Goal: Feedback & Contribution: Submit feedback/report problem

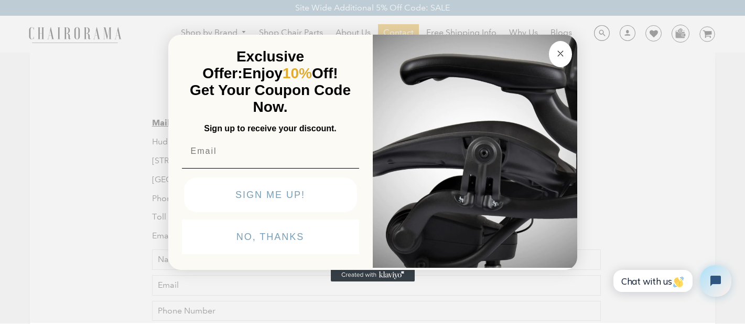
click at [558, 51] on circle "Close dialog" at bounding box center [560, 53] width 12 height 12
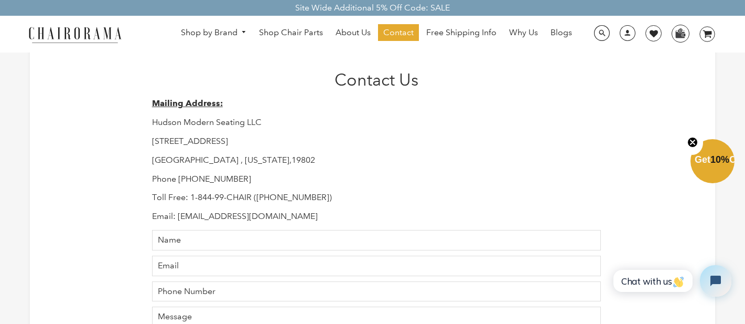
scroll to position [59, 0]
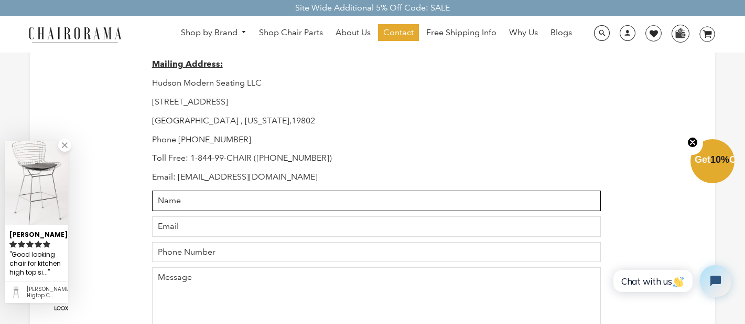
click at [259, 201] on input "Name" at bounding box center [377, 200] width 450 height 20
click at [246, 208] on input "Name" at bounding box center [377, 200] width 450 height 20
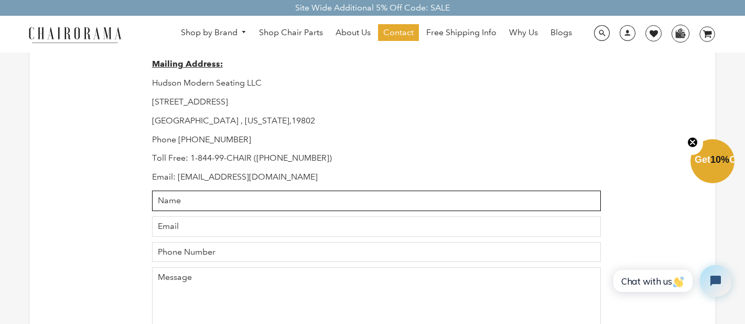
type input "[PERSON_NAME]"
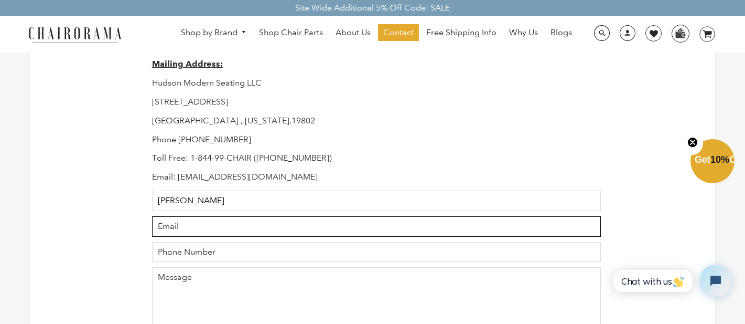
type input "[EMAIL_ADDRESS][DOMAIN_NAME]"
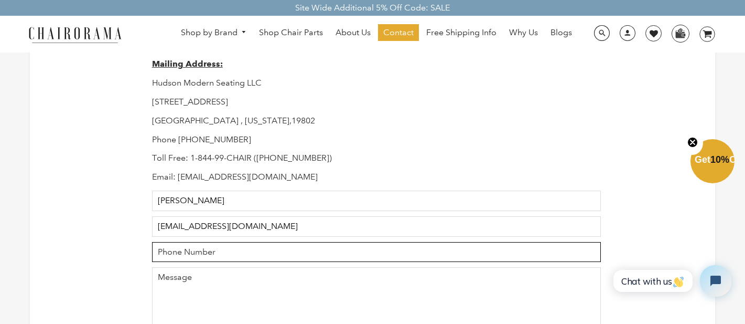
type input "5183698339"
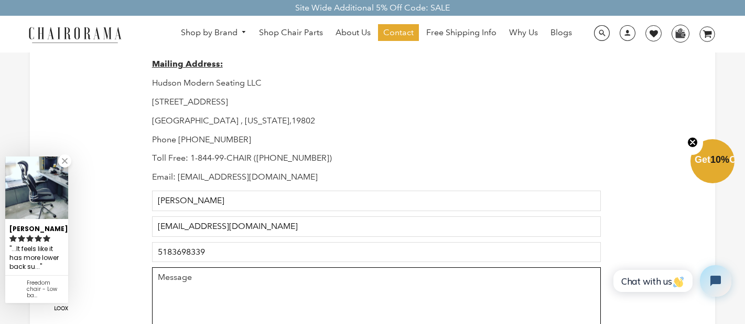
click at [200, 281] on textarea "Message" at bounding box center [377, 326] width 450 height 119
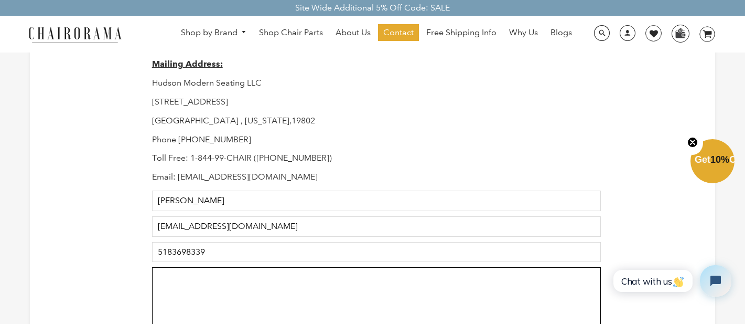
paste textarea "[URL][DOMAIN_NAME]"
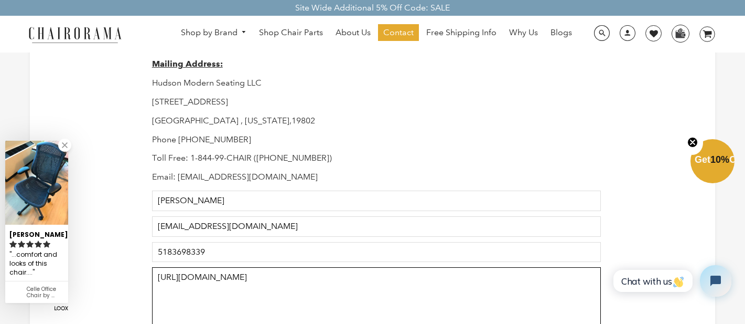
click at [180, 271] on textarea "[URL][DOMAIN_NAME]" at bounding box center [377, 326] width 450 height 119
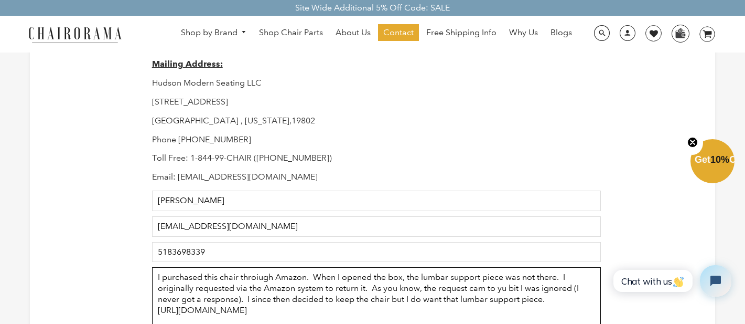
click at [261, 279] on textarea "I purchased this chair throiugh Amazon. When I opened the box, the lumbar suppo…" at bounding box center [377, 326] width 450 height 119
click at [310, 275] on textarea "I purchased this chair throiuh Amazon. When I opened the box, the lumbar suppor…" at bounding box center [377, 326] width 450 height 119
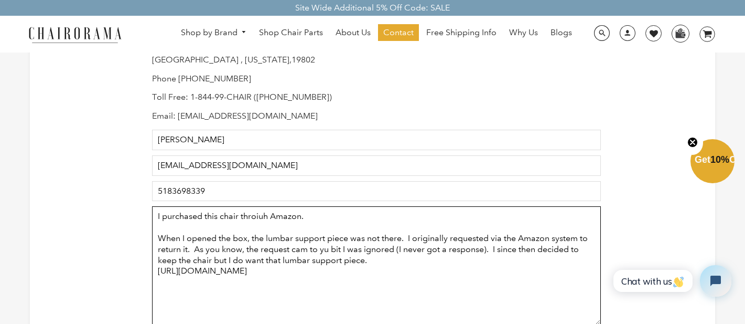
scroll to position [125, 0]
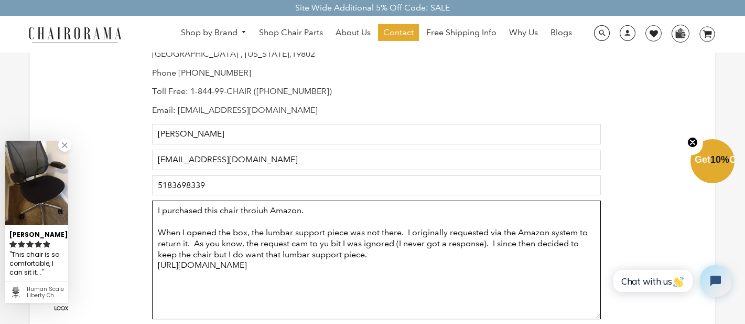
click at [323, 210] on textarea "I purchased this chair throiuh Amazon. When I opened the box, the lumbar suppor…" at bounding box center [377, 259] width 450 height 119
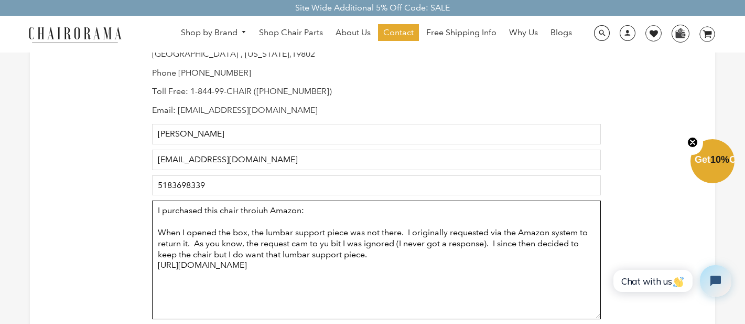
paste textarea "[URL][DOMAIN_NAME]"
click at [308, 258] on textarea "I purchased this chair throiuh Amazon: [URL][DOMAIN_NAME] When I opened the box…" at bounding box center [377, 259] width 450 height 119
drag, startPoint x: 308, startPoint y: 258, endPoint x: 308, endPoint y: 294, distance: 36.2
click at [308, 259] on textarea "I purchased this chair throiuh Amazon: [URL][DOMAIN_NAME] When I opened the box…" at bounding box center [377, 259] width 450 height 119
click at [349, 255] on textarea "I purchased this chair throiuh Amazon: [URL][DOMAIN_NAME] When I opened the box…" at bounding box center [377, 259] width 450 height 119
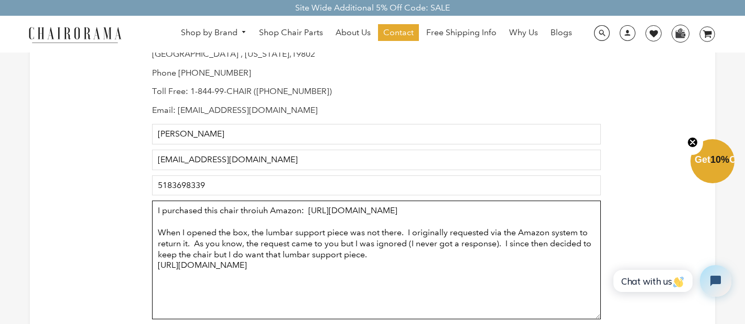
click at [483, 275] on textarea "I purchased this chair throiuh Amazon: [URL][DOMAIN_NAME] When I opened the box…" at bounding box center [377, 259] width 450 height 119
click at [259, 215] on textarea "I purchased this chair throiuh Amazon: [URL][DOMAIN_NAME] When I opened the box…" at bounding box center [377, 259] width 450 height 119
click at [383, 266] on textarea "I purchased this chair through Amazon: [URL][DOMAIN_NAME] When I opened the box…" at bounding box center [377, 259] width 450 height 119
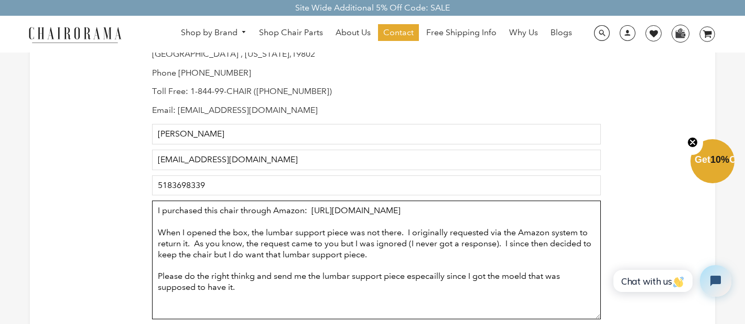
click at [251, 287] on textarea "I purchased this chair through Amazon: [URL][DOMAIN_NAME] When I opened the box…" at bounding box center [377, 259] width 450 height 119
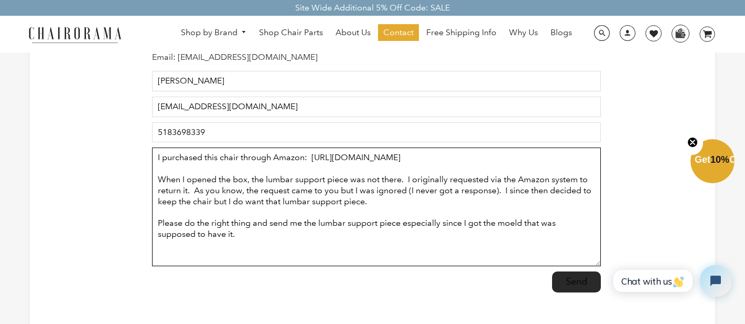
scroll to position [188, 0]
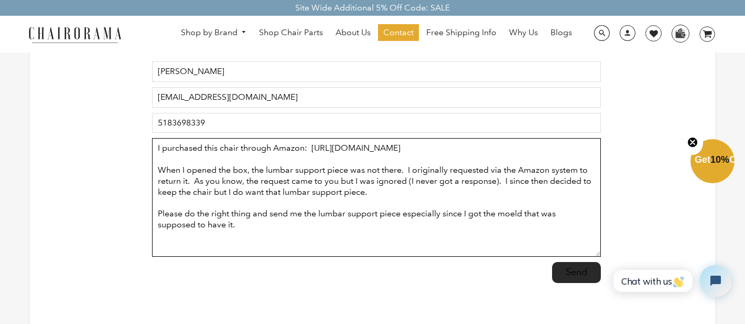
click at [514, 225] on textarea "I purchased this chair through Amazon: [URL][DOMAIN_NAME] When I opened the box…" at bounding box center [377, 197] width 450 height 119
type textarea "I purchased this chair through Amazon: [URL][DOMAIN_NAME] When I opened the box…"
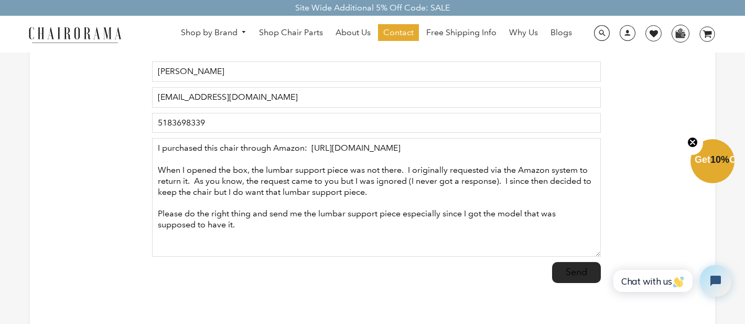
click at [609, 228] on div "Contact Us Mailing Address: [PERSON_NAME] Modern Seating LLC [STREET_ADDRESS][U…" at bounding box center [373, 95] width 686 height 460
click at [582, 274] on input "Send" at bounding box center [576, 272] width 49 height 21
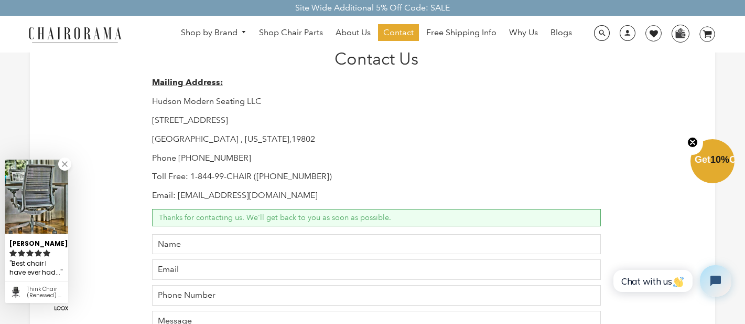
scroll to position [44, 0]
